Goal: Navigation & Orientation: Find specific page/section

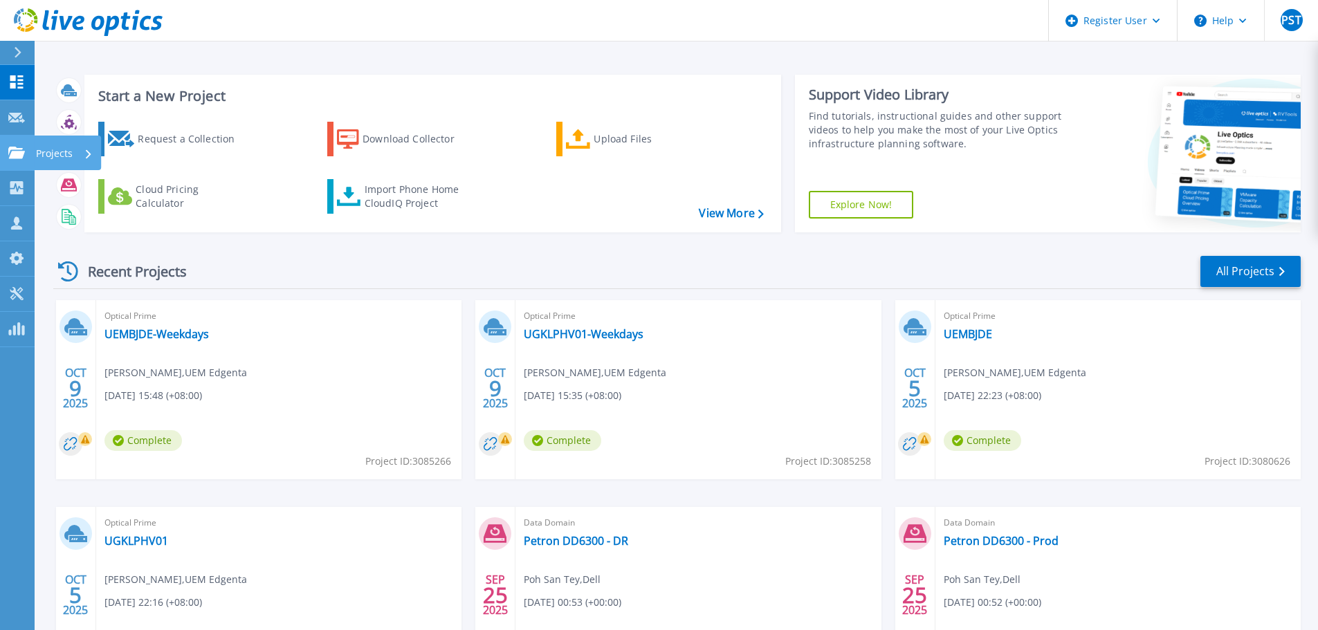
click at [29, 166] on link "Projects Projects" at bounding box center [17, 153] width 35 height 35
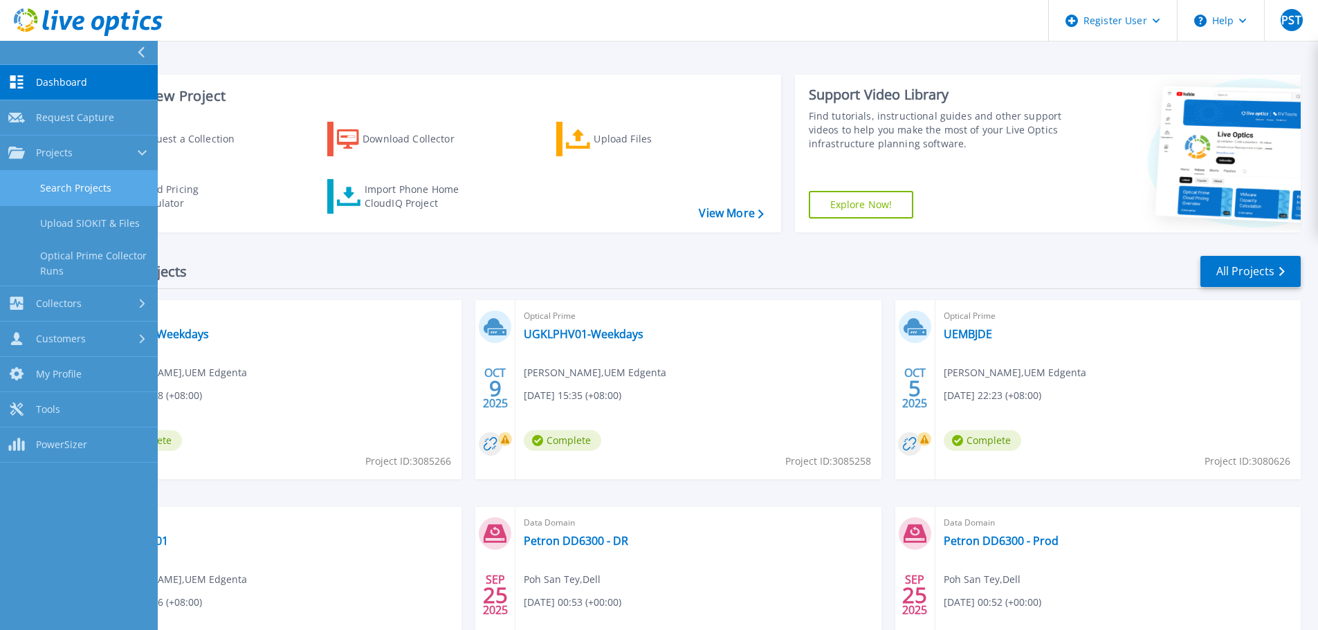
click at [58, 194] on link "Search Projects" at bounding box center [79, 188] width 158 height 35
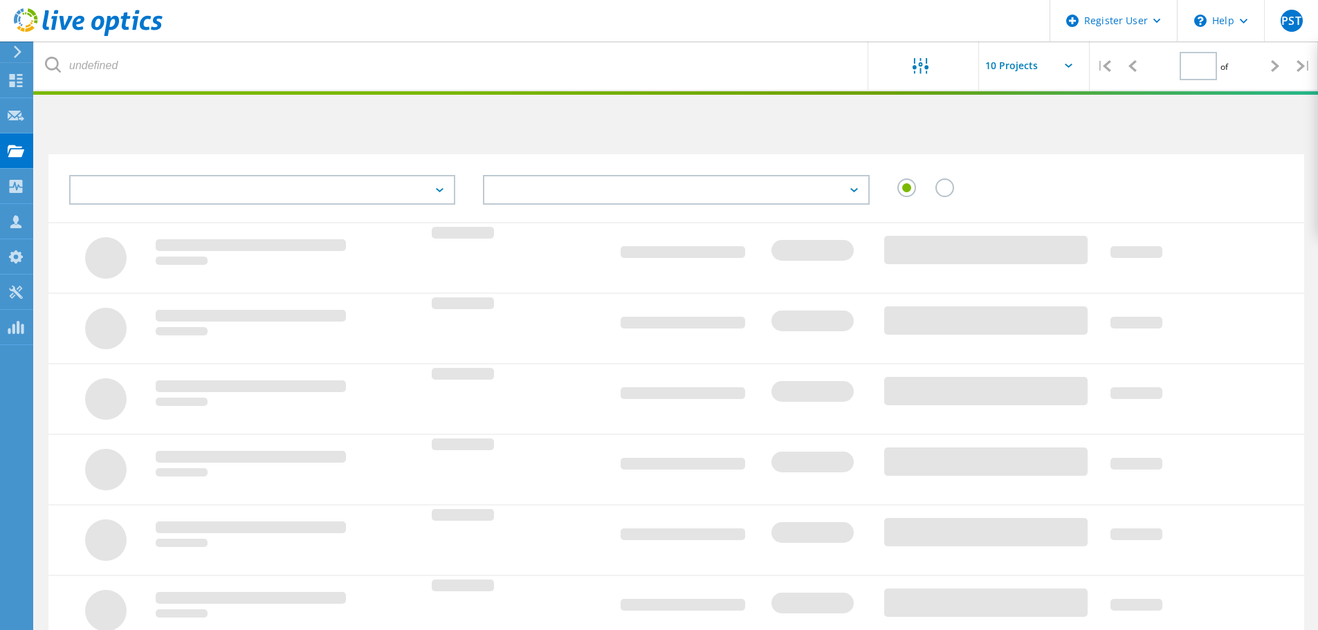
type input "1"
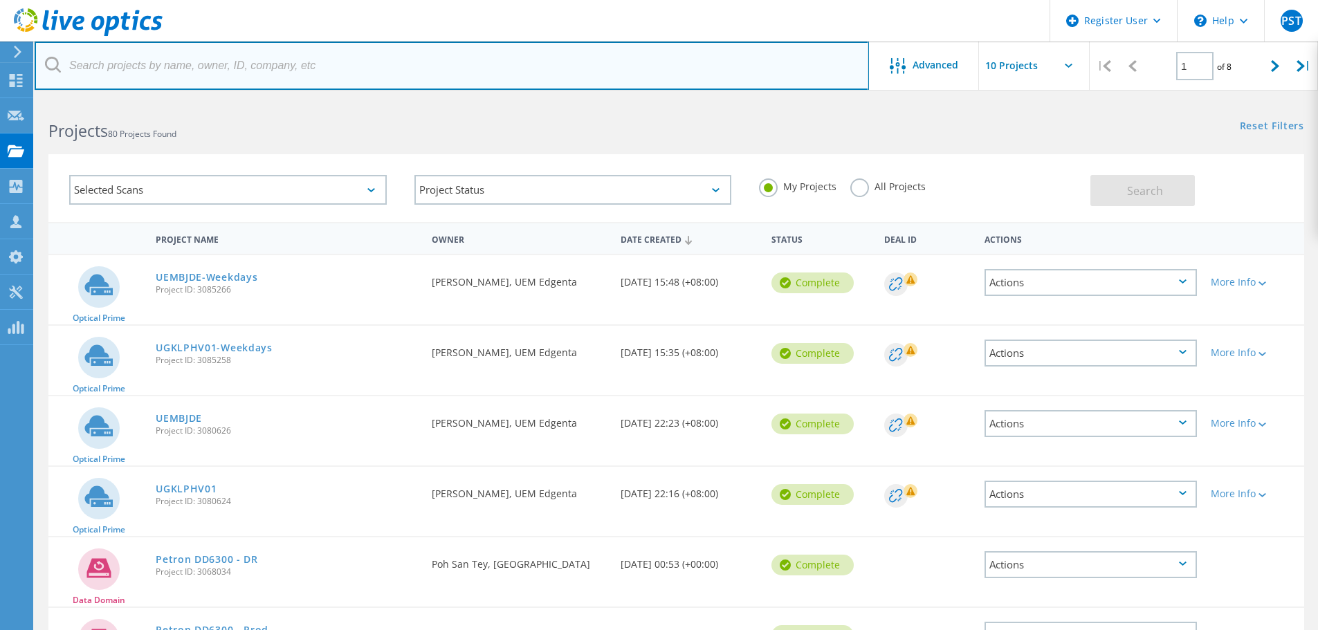
click at [197, 75] on input "text" at bounding box center [452, 66] width 834 height 48
paste input "3021349"
type input "3021349"
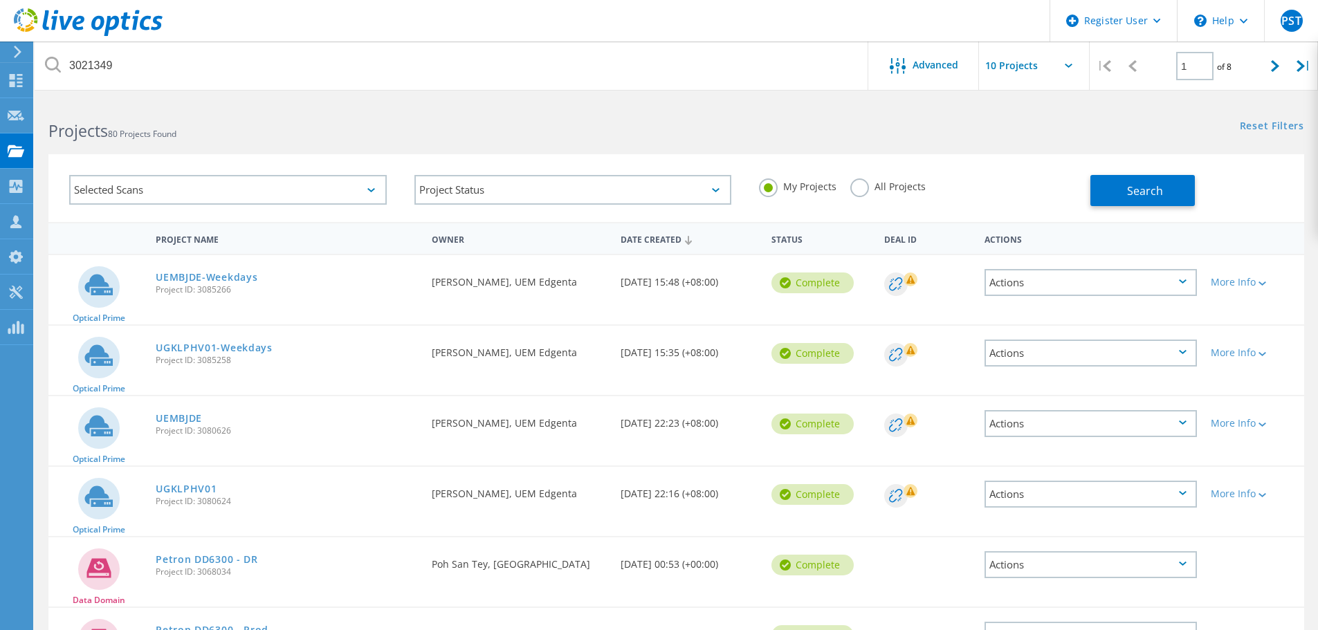
click at [898, 176] on div "My Projects All Projects" at bounding box center [917, 186] width 345 height 51
click at [907, 181] on label "All Projects" at bounding box center [887, 185] width 75 height 13
click at [0, 0] on input "All Projects" at bounding box center [0, 0] width 0 height 0
click at [1144, 175] on button "Search" at bounding box center [1142, 190] width 104 height 31
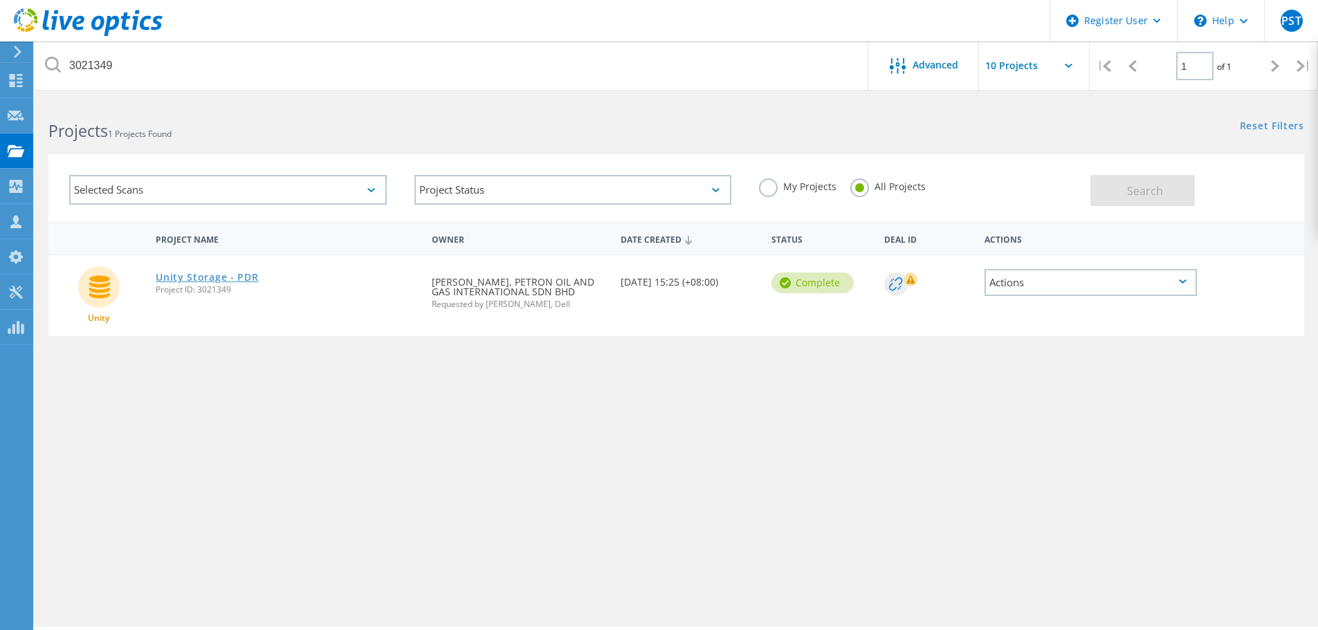
click at [221, 273] on link "Unity Storage - PDR" at bounding box center [207, 278] width 102 height 10
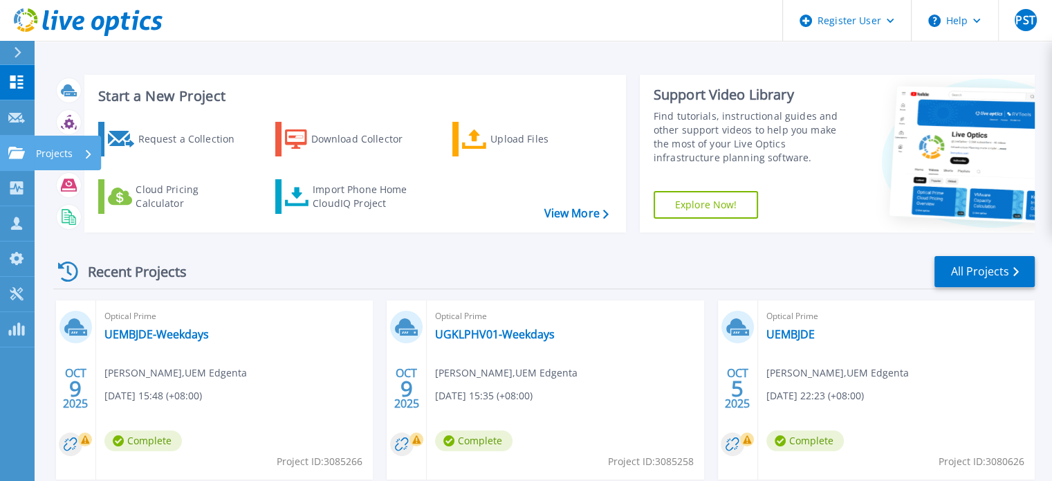
click at [13, 140] on link "Projects Projects" at bounding box center [17, 153] width 35 height 35
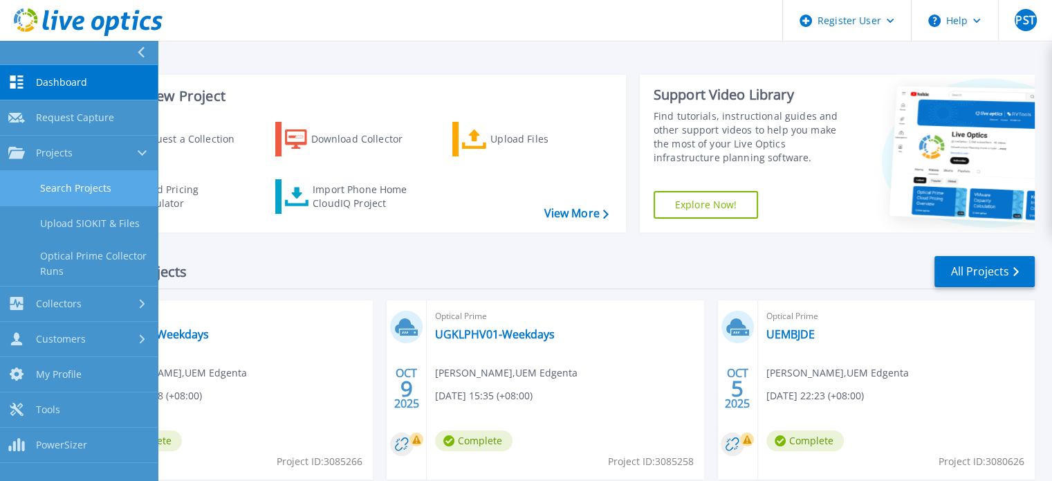
click at [64, 187] on link "Search Projects" at bounding box center [79, 188] width 158 height 35
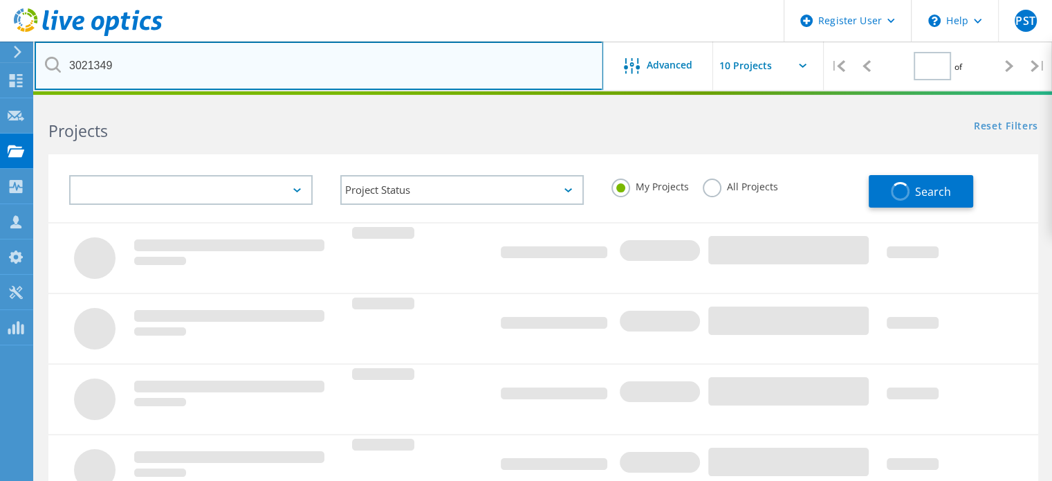
type input "1"
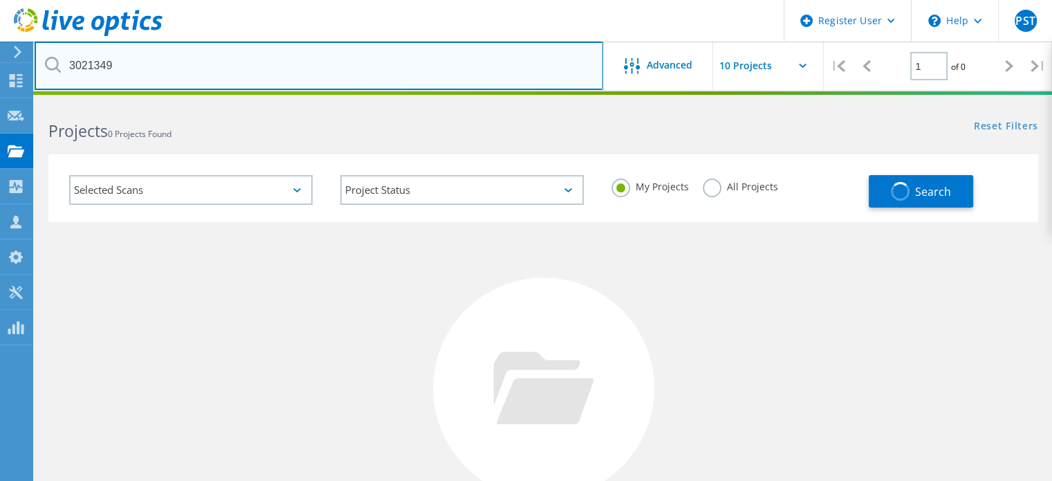
drag, startPoint x: 196, startPoint y: 73, endPoint x: 50, endPoint y: 63, distance: 147.0
click at [50, 63] on div "3021349" at bounding box center [319, 66] width 568 height 48
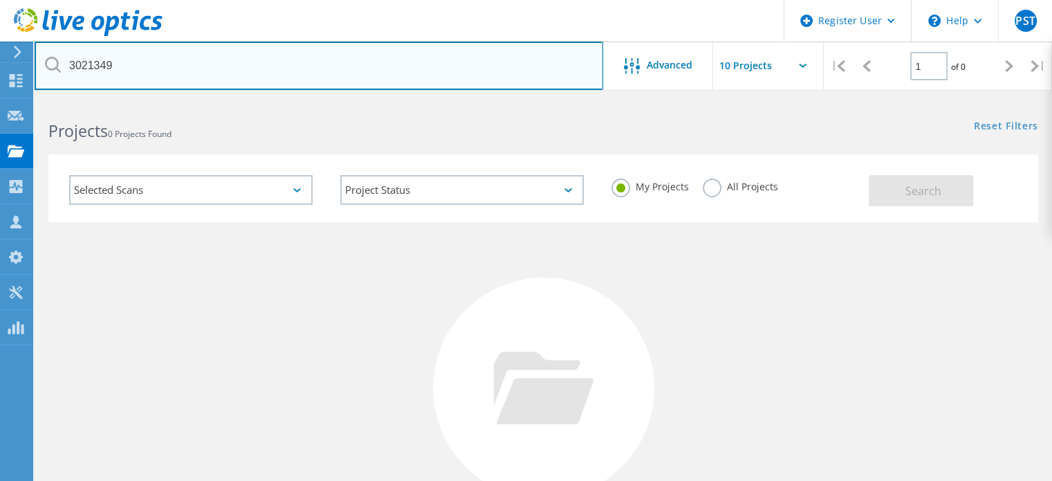
paste input "291"
type input "3021291"
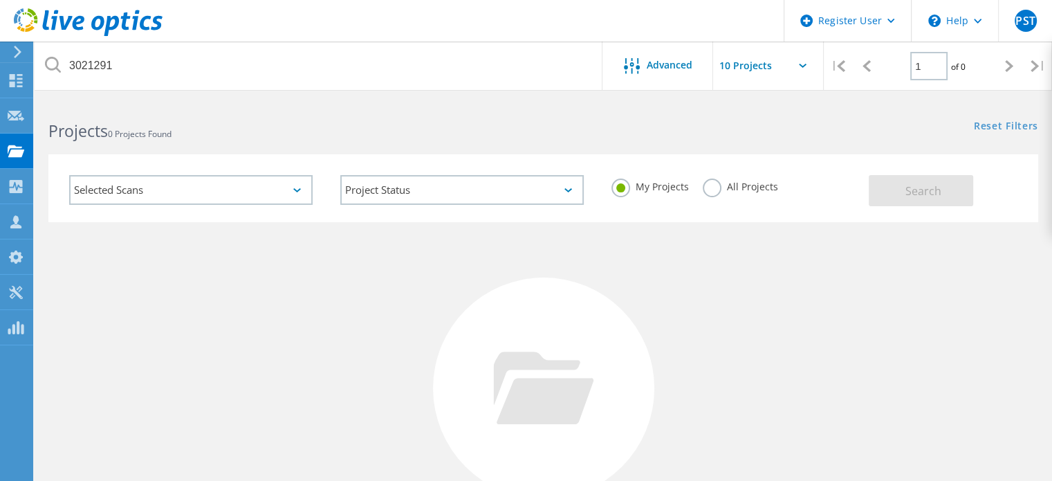
click at [717, 187] on label "All Projects" at bounding box center [740, 185] width 75 height 13
click at [0, 0] on input "All Projects" at bounding box center [0, 0] width 0 height 0
click at [949, 183] on button "Search" at bounding box center [921, 190] width 104 height 31
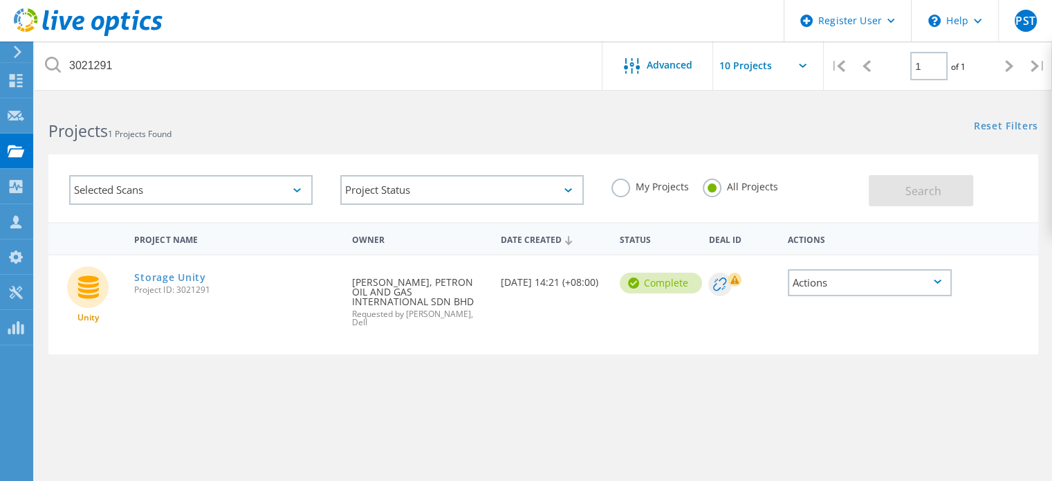
click at [178, 268] on div "Storage Unity Project ID: 3021291" at bounding box center [236, 281] width 218 height 53
click at [169, 280] on link "Storage Unity" at bounding box center [169, 278] width 71 height 10
